Goal: Task Accomplishment & Management: Use online tool/utility

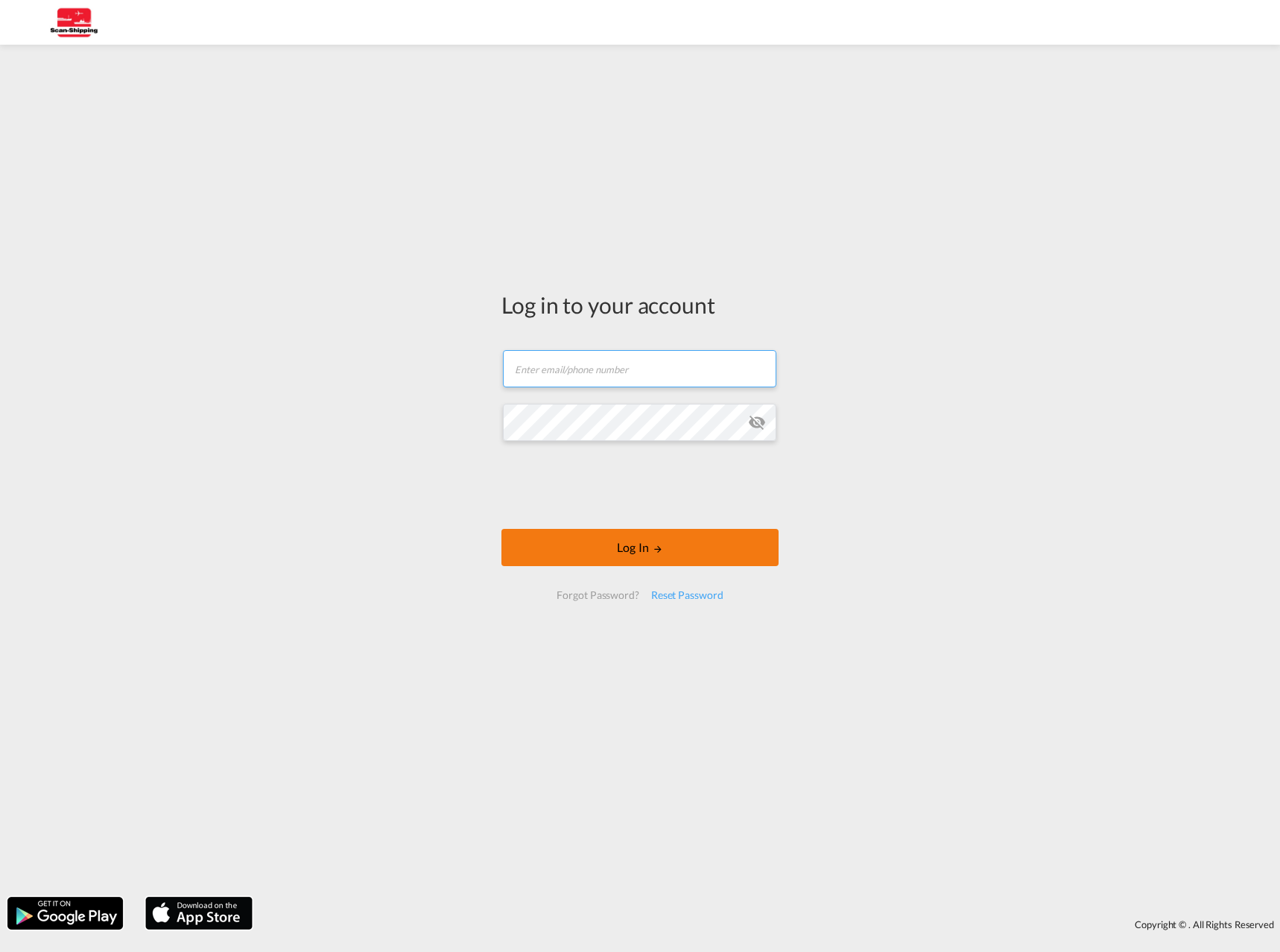
type input "[EMAIL_ADDRESS][DOMAIN_NAME]"
click at [622, 516] on div at bounding box center [640, 486] width 226 height 62
click at [622, 541] on button "Log In" at bounding box center [640, 547] width 277 height 37
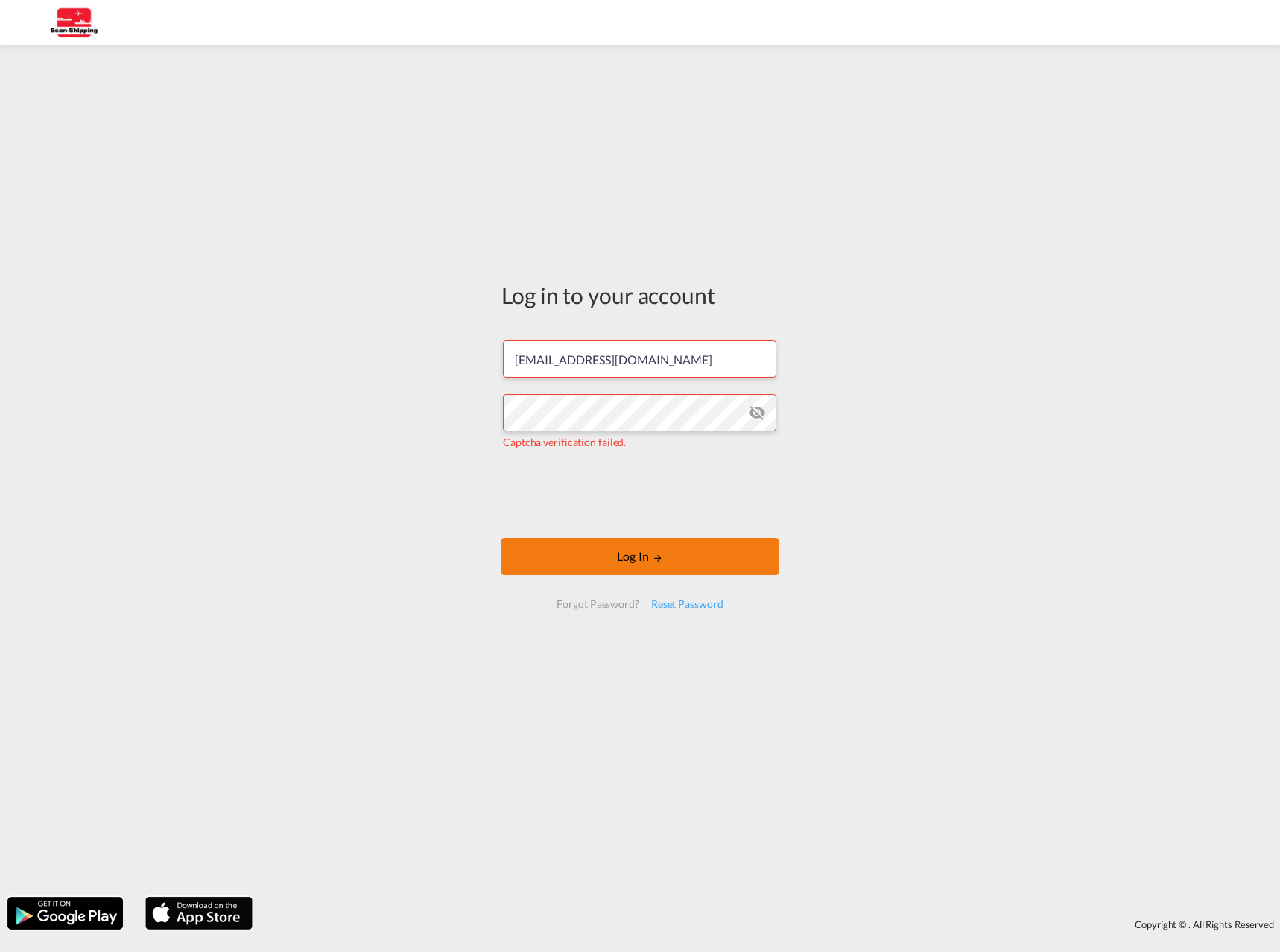
click at [631, 551] on button "Log In" at bounding box center [640, 556] width 277 height 37
